Goal: Check status: Check status

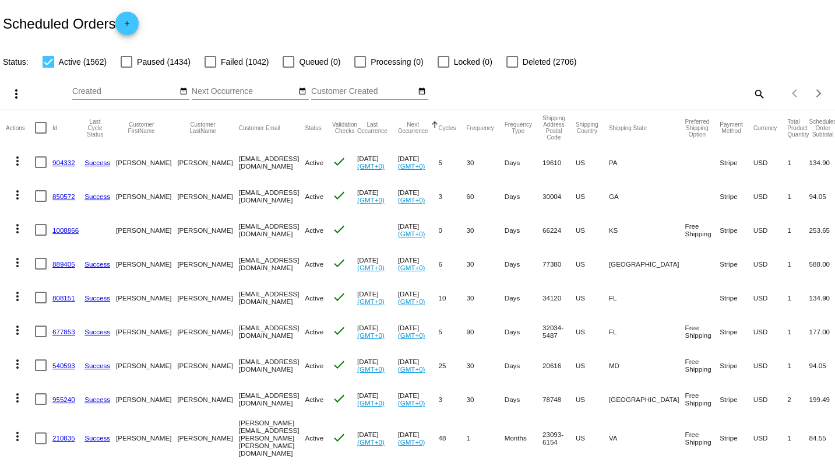
click at [758, 92] on mat-icon "search" at bounding box center [759, 94] width 14 height 18
click at [749, 90] on input "Search" at bounding box center [662, 91] width 208 height 9
paste input "[EMAIL_ADDRESS][DOMAIN_NAME]"
type input "[EMAIL_ADDRESS][DOMAIN_NAME]"
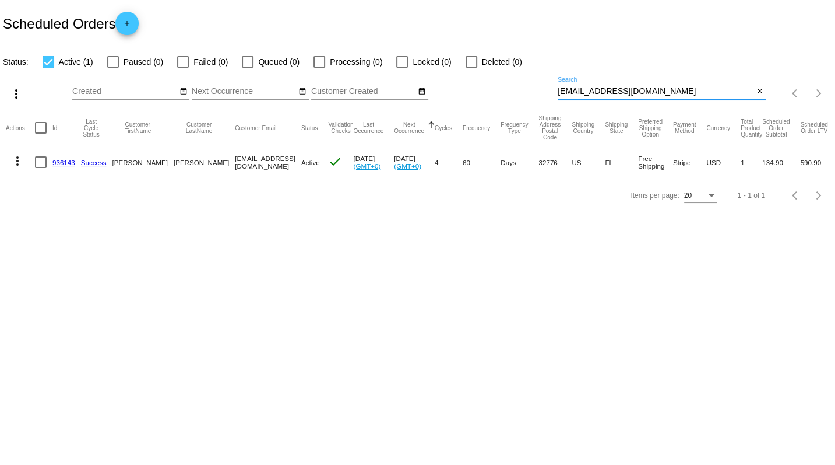
click at [15, 164] on mat-icon "more_vert" at bounding box center [17, 161] width 14 height 14
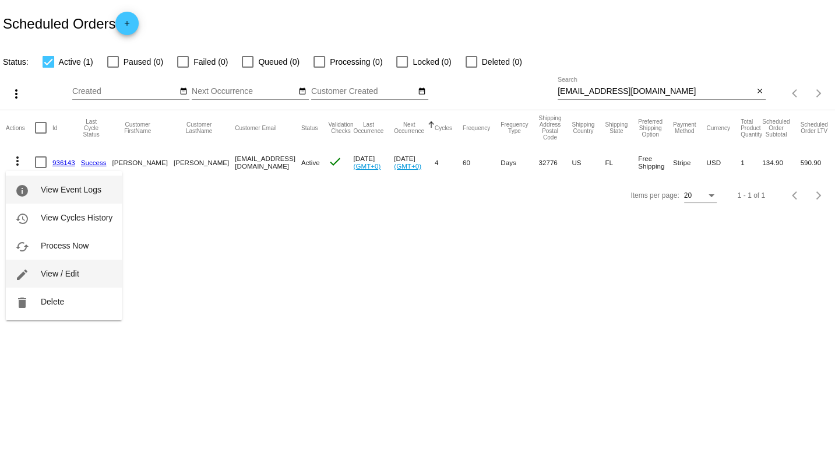
click at [45, 273] on span "View / Edit" at bounding box center [60, 273] width 38 height 9
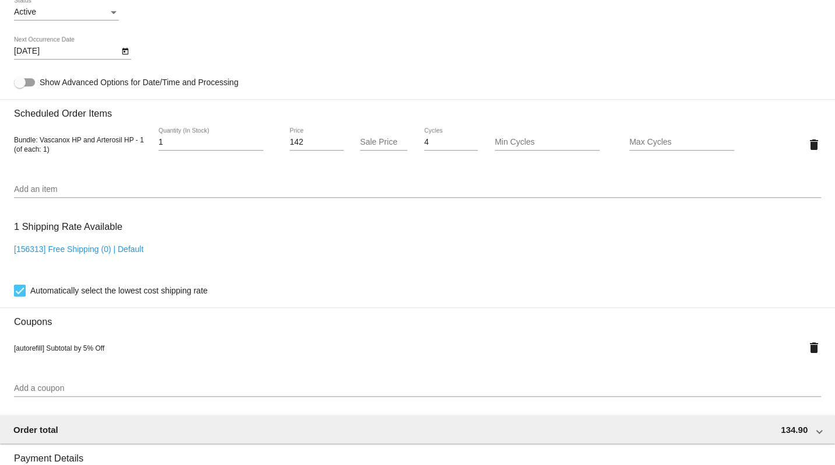
scroll to position [717, 0]
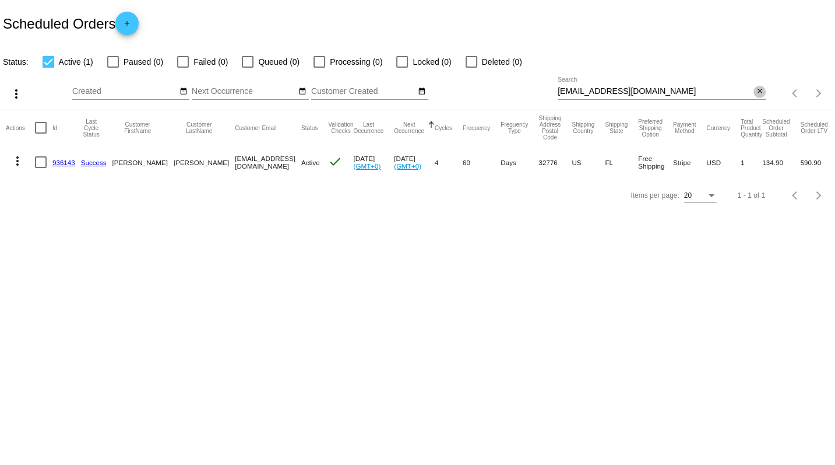
click at [759, 92] on mat-icon "close" at bounding box center [760, 91] width 8 height 9
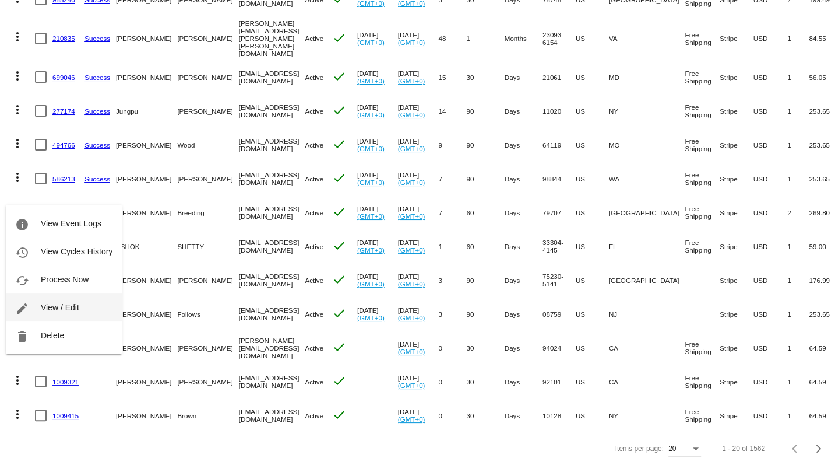
click at [50, 304] on span "View / Edit" at bounding box center [60, 306] width 38 height 9
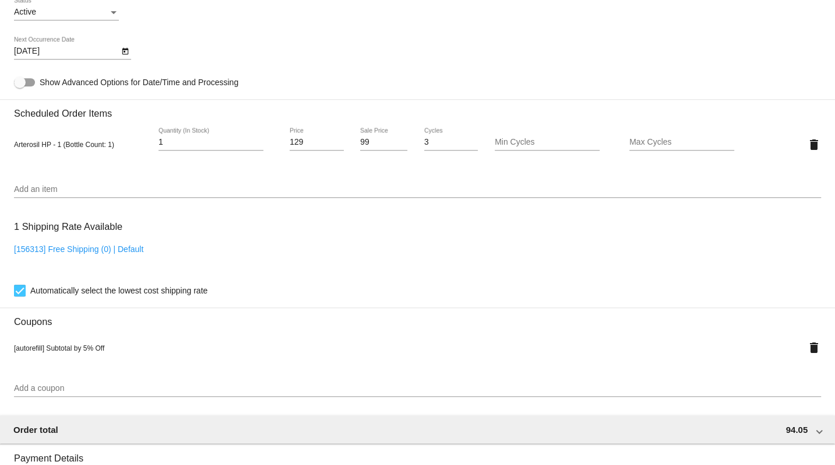
scroll to position [713, 0]
